Goal: Task Accomplishment & Management: Manage account settings

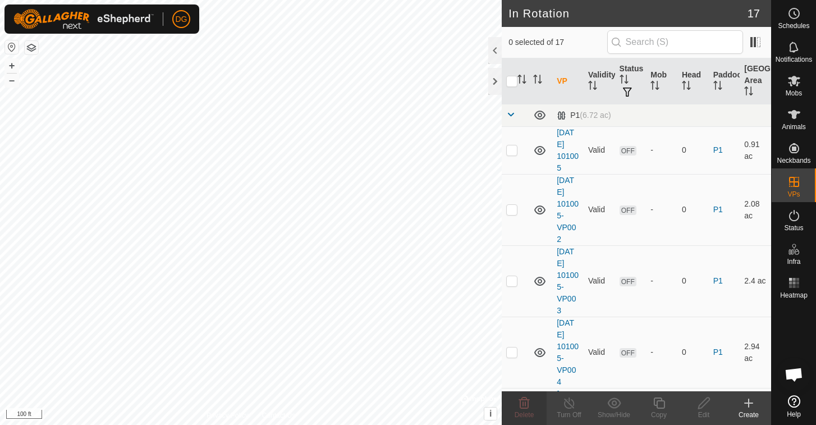
scroll to position [709, 0]
click at [792, 117] on icon at bounding box center [794, 114] width 13 height 13
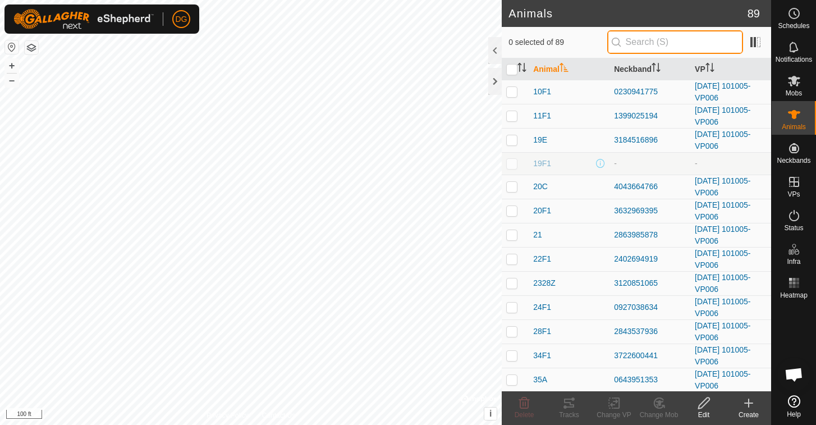
click at [663, 47] on input "text" at bounding box center [675, 42] width 136 height 24
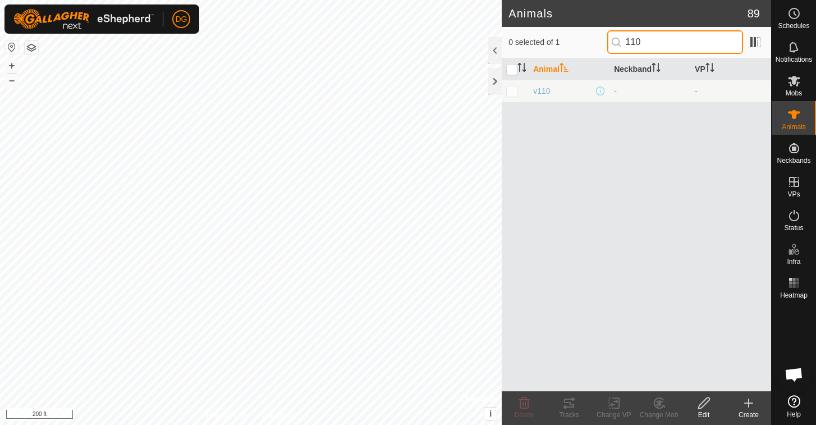
type input "110"
click at [512, 92] on p-checkbox at bounding box center [511, 90] width 11 height 9
checkbox input "true"
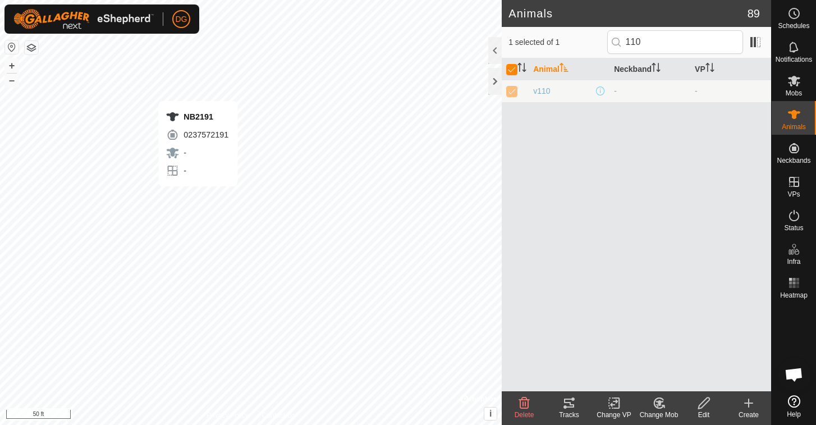
checkbox input "false"
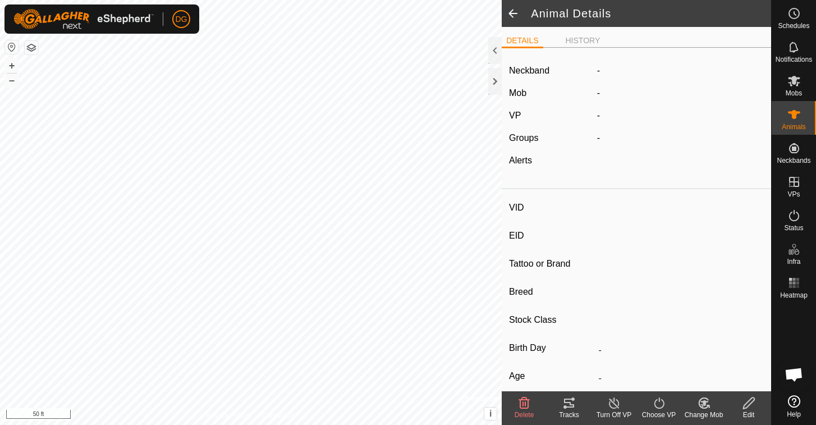
type input "NB2191"
type input "-"
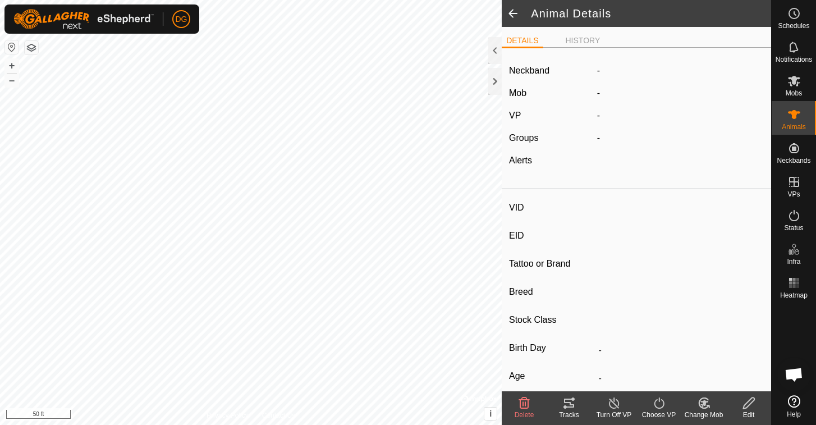
type input "0 kg"
type input "-"
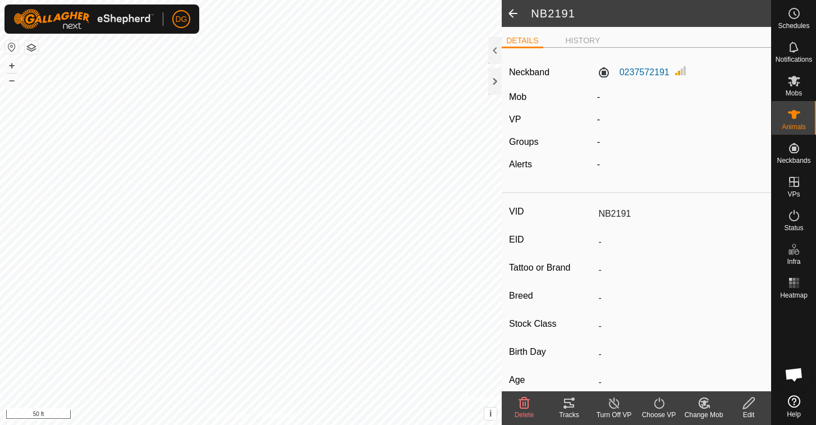
click at [749, 404] on icon at bounding box center [749, 402] width 14 height 13
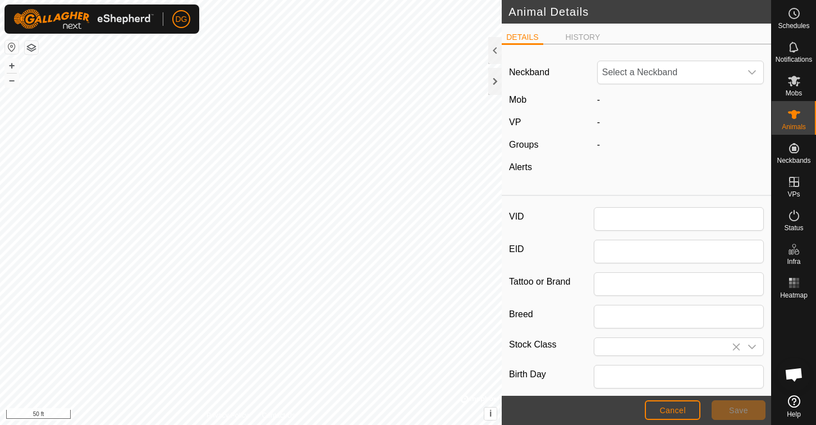
type input "NB2191"
type input "0"
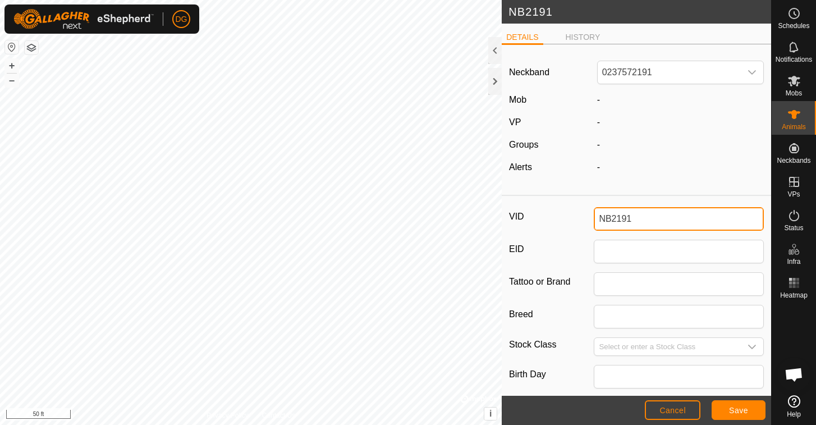
drag, startPoint x: 641, startPoint y: 220, endPoint x: 522, endPoint y: 214, distance: 118.6
click at [522, 214] on div "VID NB2191" at bounding box center [636, 219] width 255 height 24
click at [729, 409] on button "Save" at bounding box center [739, 410] width 54 height 20
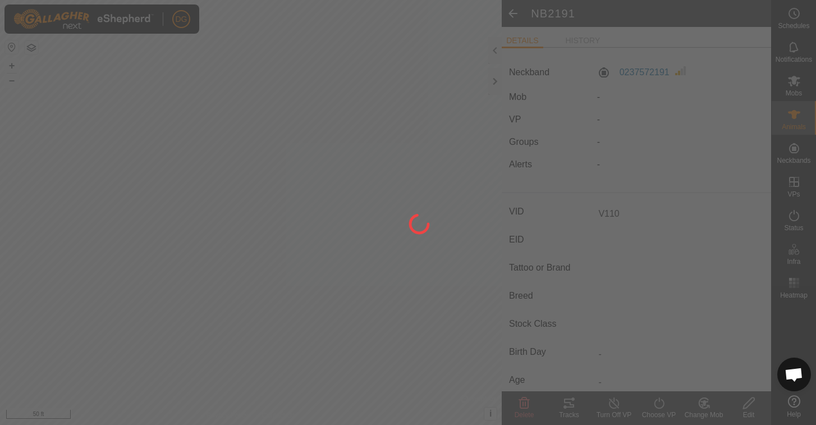
type input "V110"
type input "-"
type input "0 kg"
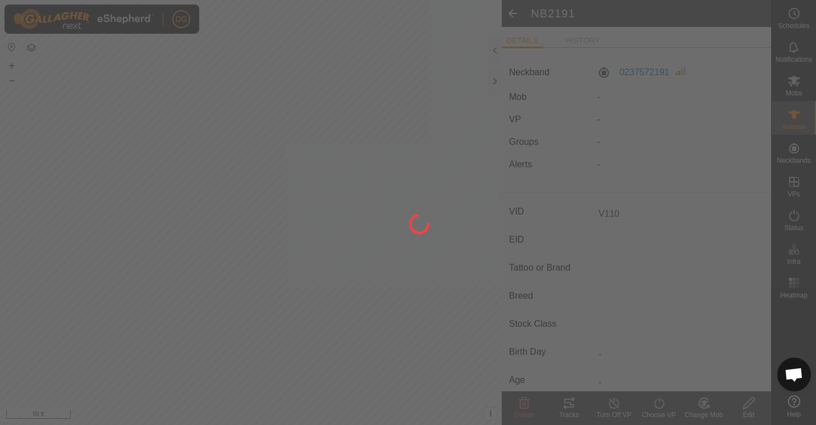
type input "-"
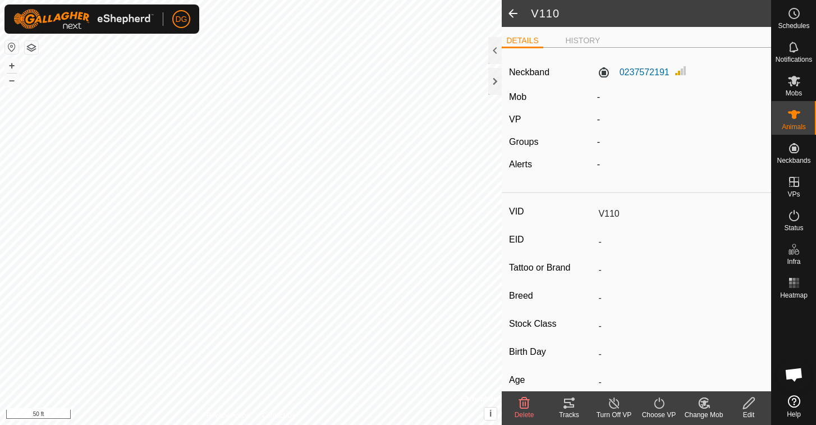
click at [701, 402] on icon at bounding box center [704, 402] width 14 height 13
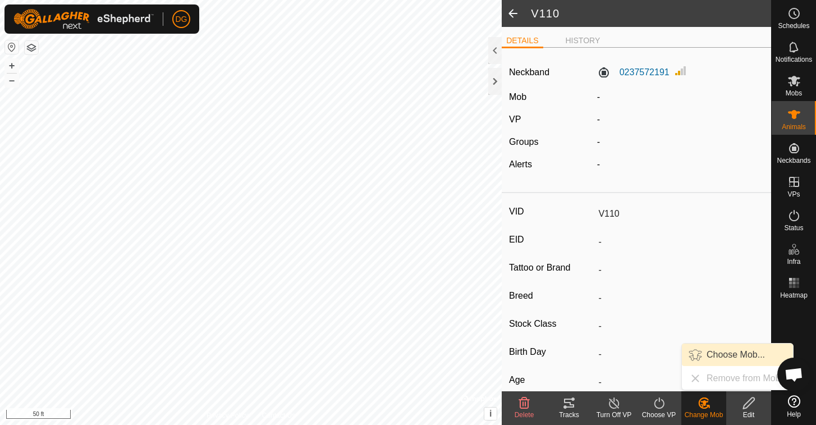
click at [738, 353] on link "Choose Mob..." at bounding box center [737, 355] width 111 height 22
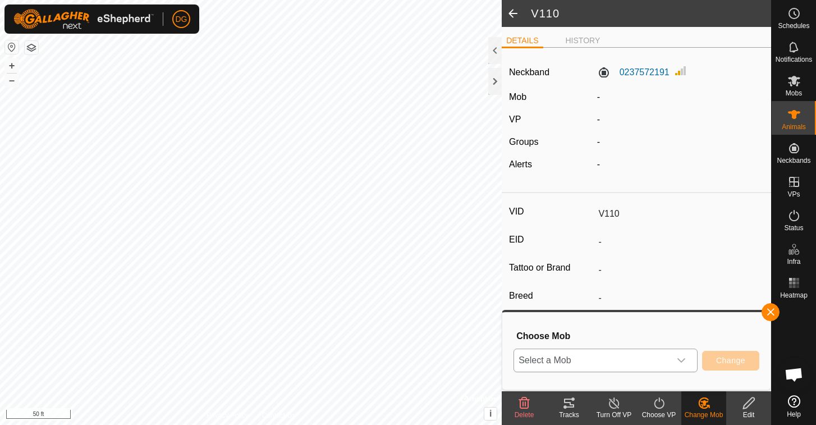
click at [630, 354] on span "Select a Mob" at bounding box center [592, 360] width 156 height 22
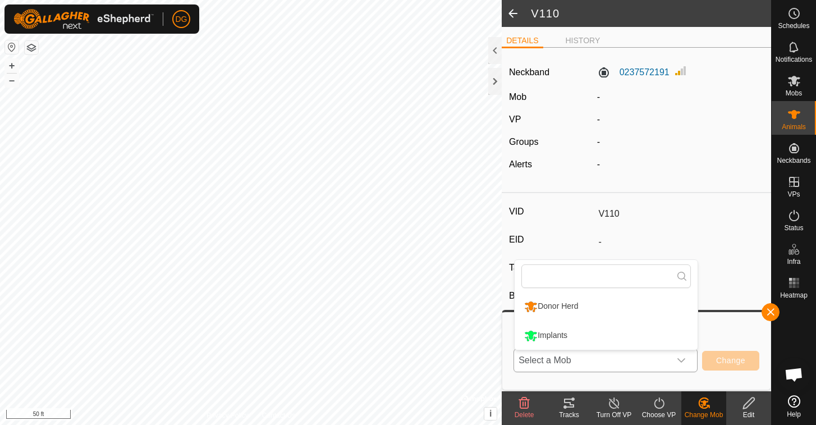
click at [591, 300] on li "Donor Herd" at bounding box center [606, 306] width 183 height 28
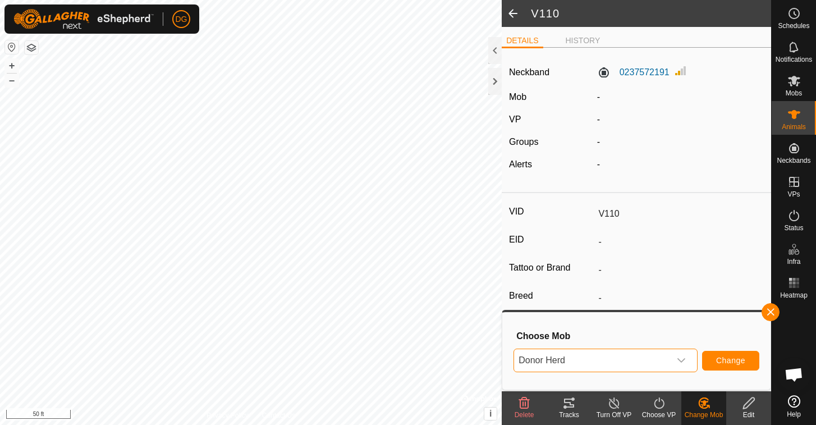
click at [731, 360] on span "Change" at bounding box center [730, 360] width 29 height 9
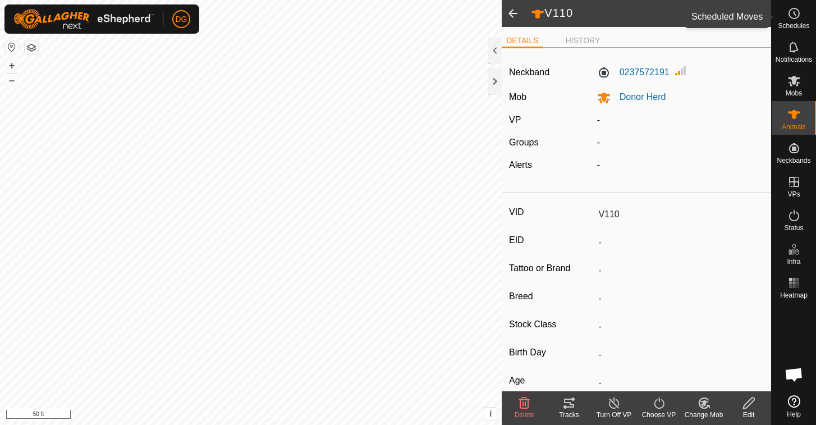
click at [794, 16] on icon at bounding box center [794, 13] width 13 height 13
